Goal: Navigation & Orientation: Find specific page/section

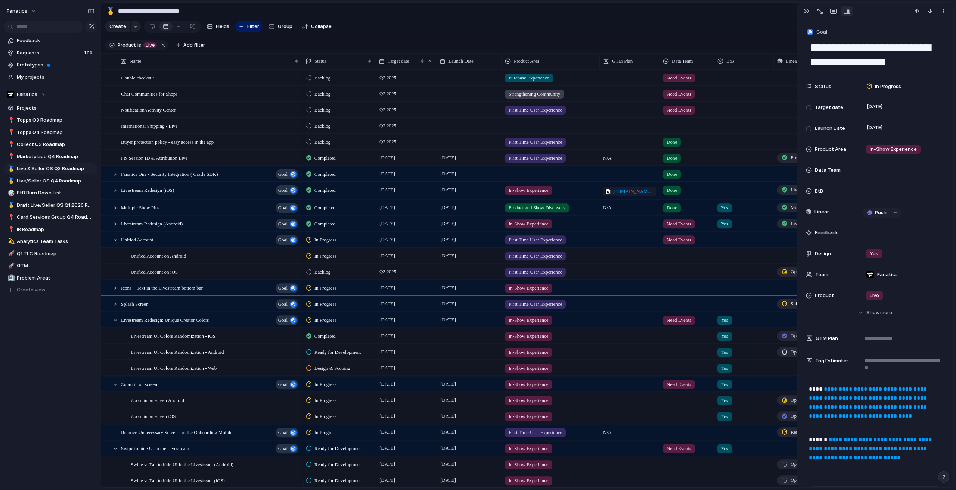
scroll to position [37, 0]
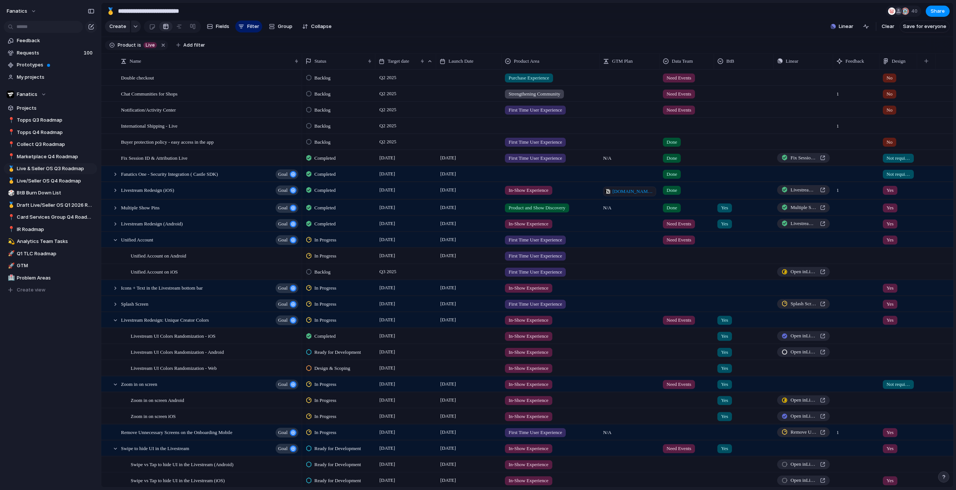
click at [176, 312] on div "Splash Screen goal" at bounding box center [210, 303] width 178 height 15
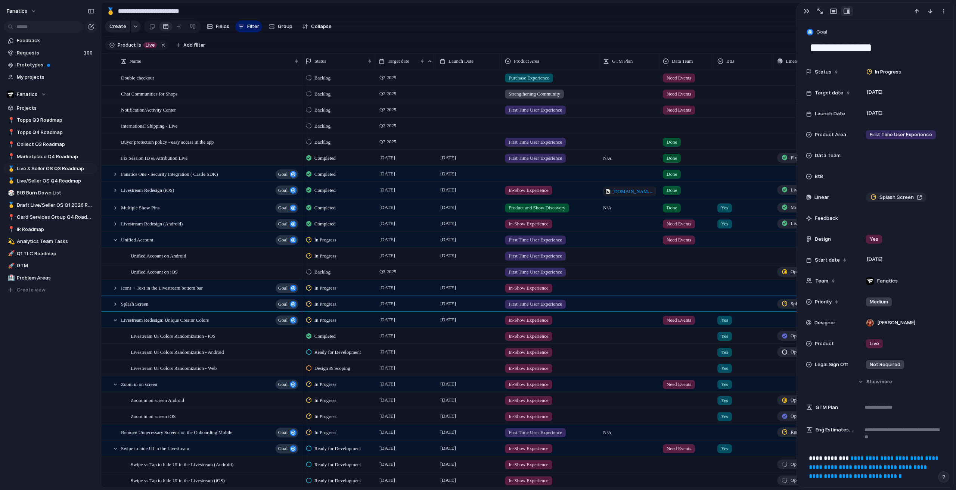
drag, startPoint x: 10, startPoint y: 386, endPoint x: 21, endPoint y: 377, distance: 13.3
click at [10, 385] on div "fanatics Feedback Requests 100 Prototypes My projects Fanatics Projects 📍 Topps…" at bounding box center [50, 245] width 101 height 490
click at [34, 242] on span "Analytics Team Tasks" at bounding box center [56, 241] width 78 height 7
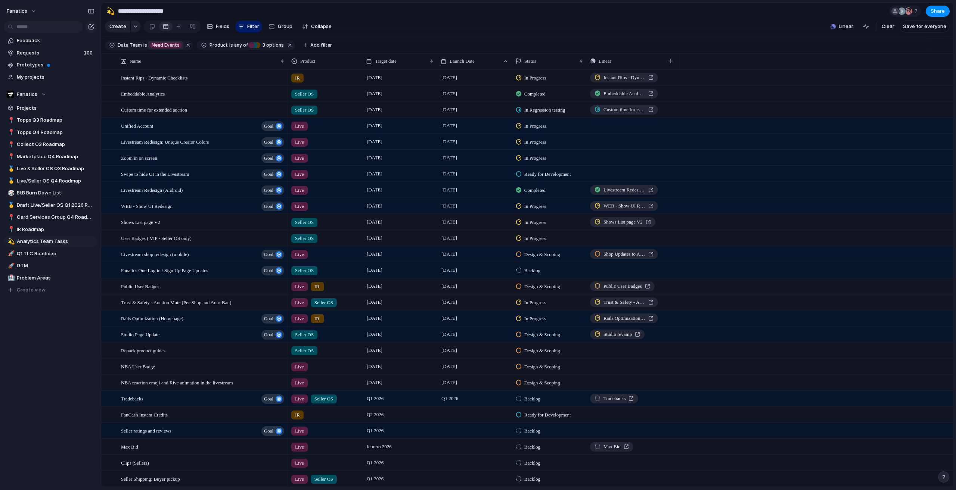
click at [164, 49] on span "Need Events" at bounding box center [166, 45] width 28 height 7
click at [170, 89] on div at bounding box center [171, 89] width 13 height 13
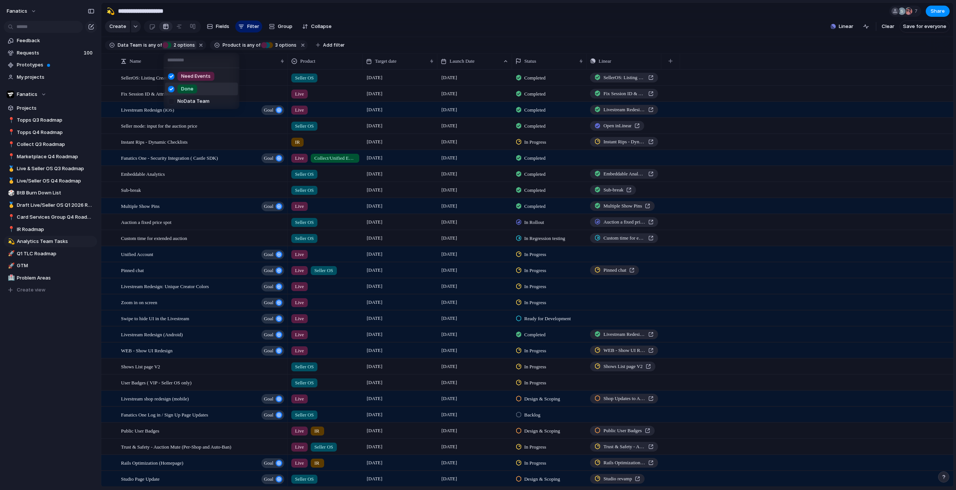
click at [54, 348] on div "Need Events Done No Data Team" at bounding box center [478, 245] width 956 height 490
click at [68, 166] on span "Live & Seller OS Q3 Roadmap" at bounding box center [56, 168] width 78 height 7
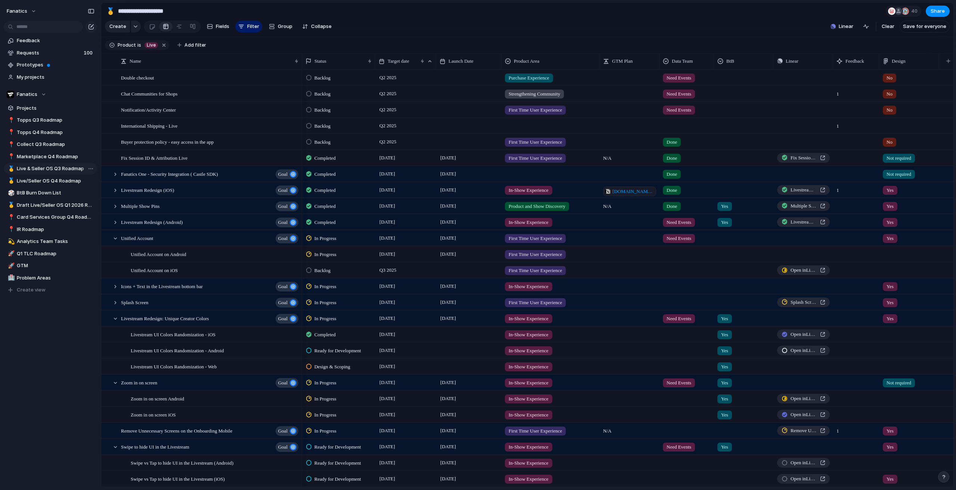
type input "**********"
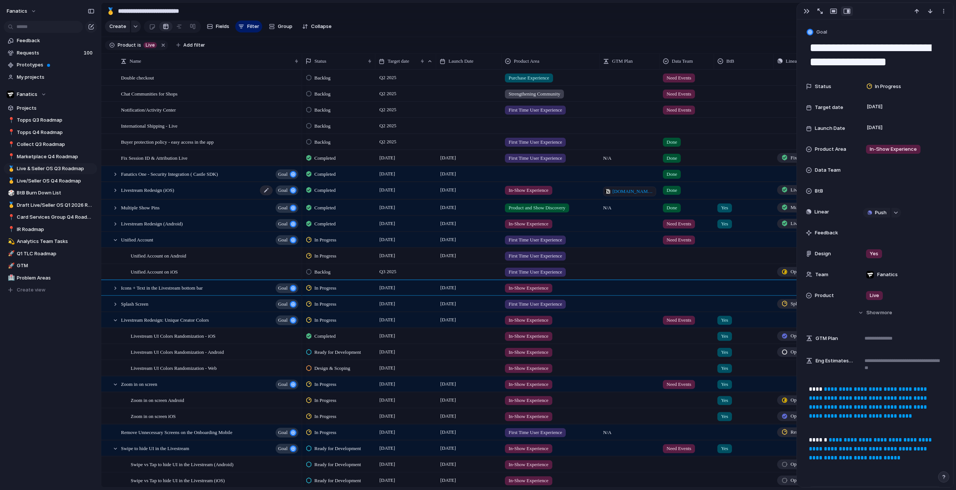
scroll to position [37, 0]
